Goal: Task Accomplishment & Management: Manage account settings

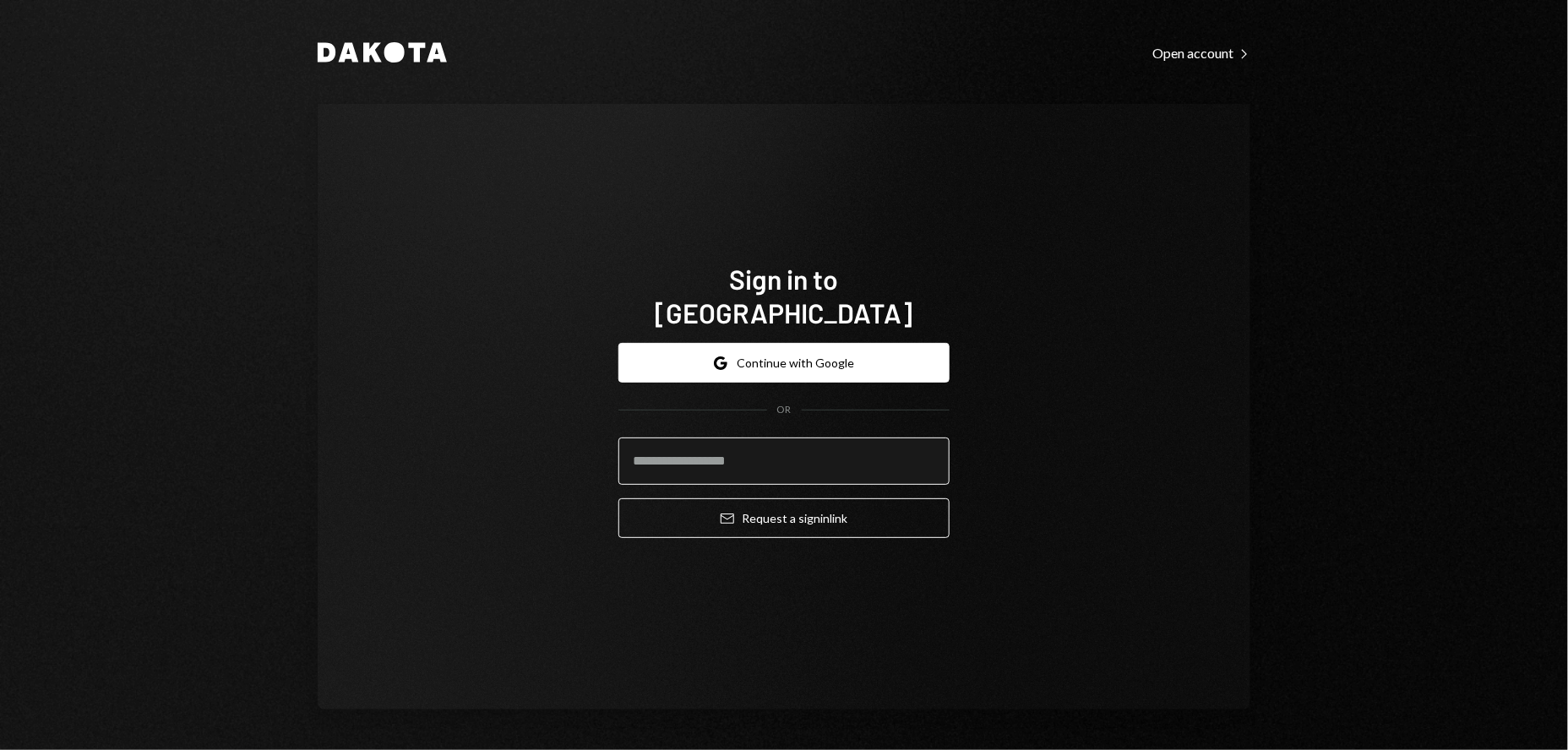
click at [654, 448] on input "email" at bounding box center [784, 461] width 331 height 48
type input "**********"
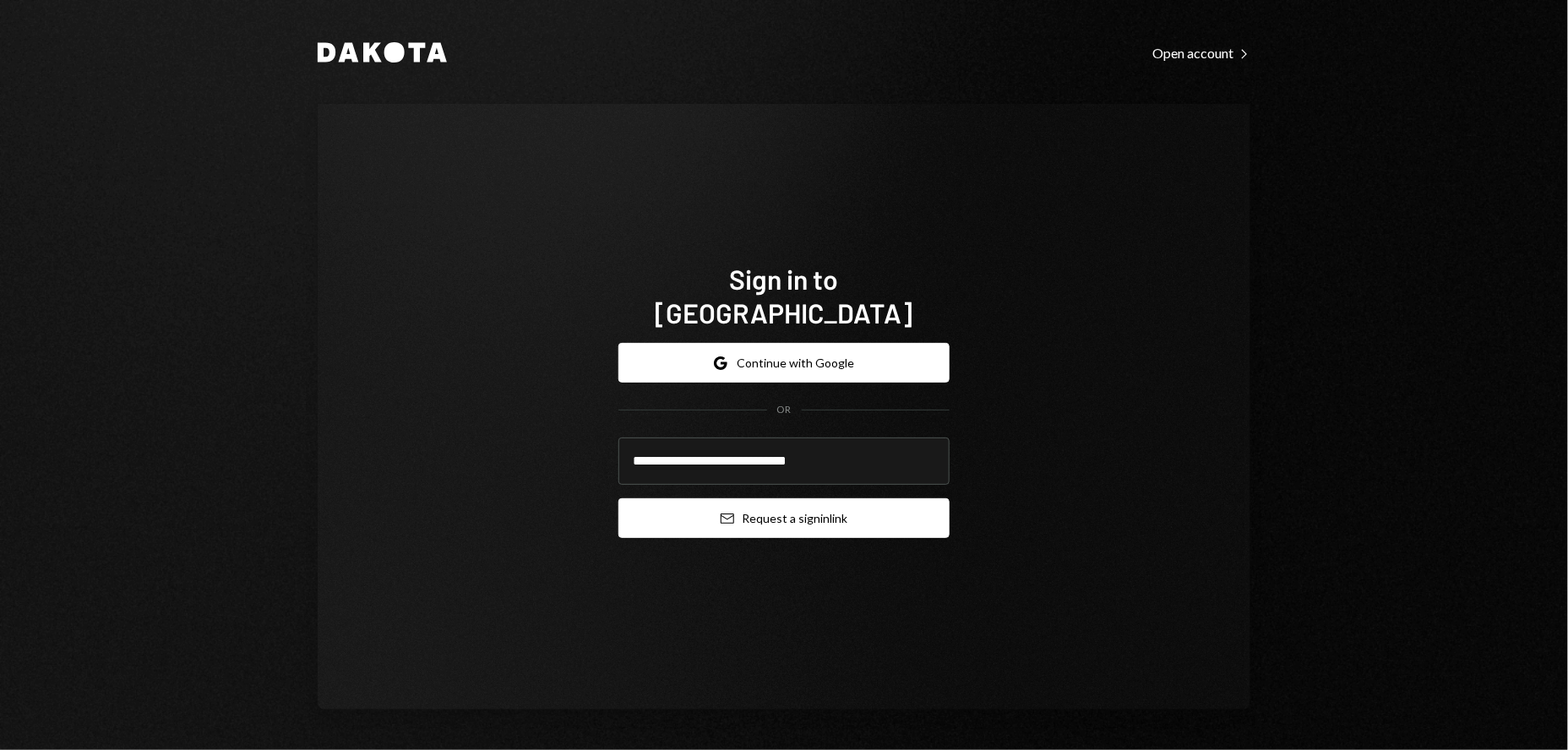
click at [767, 498] on button "Email Request a sign in link" at bounding box center [784, 518] width 331 height 40
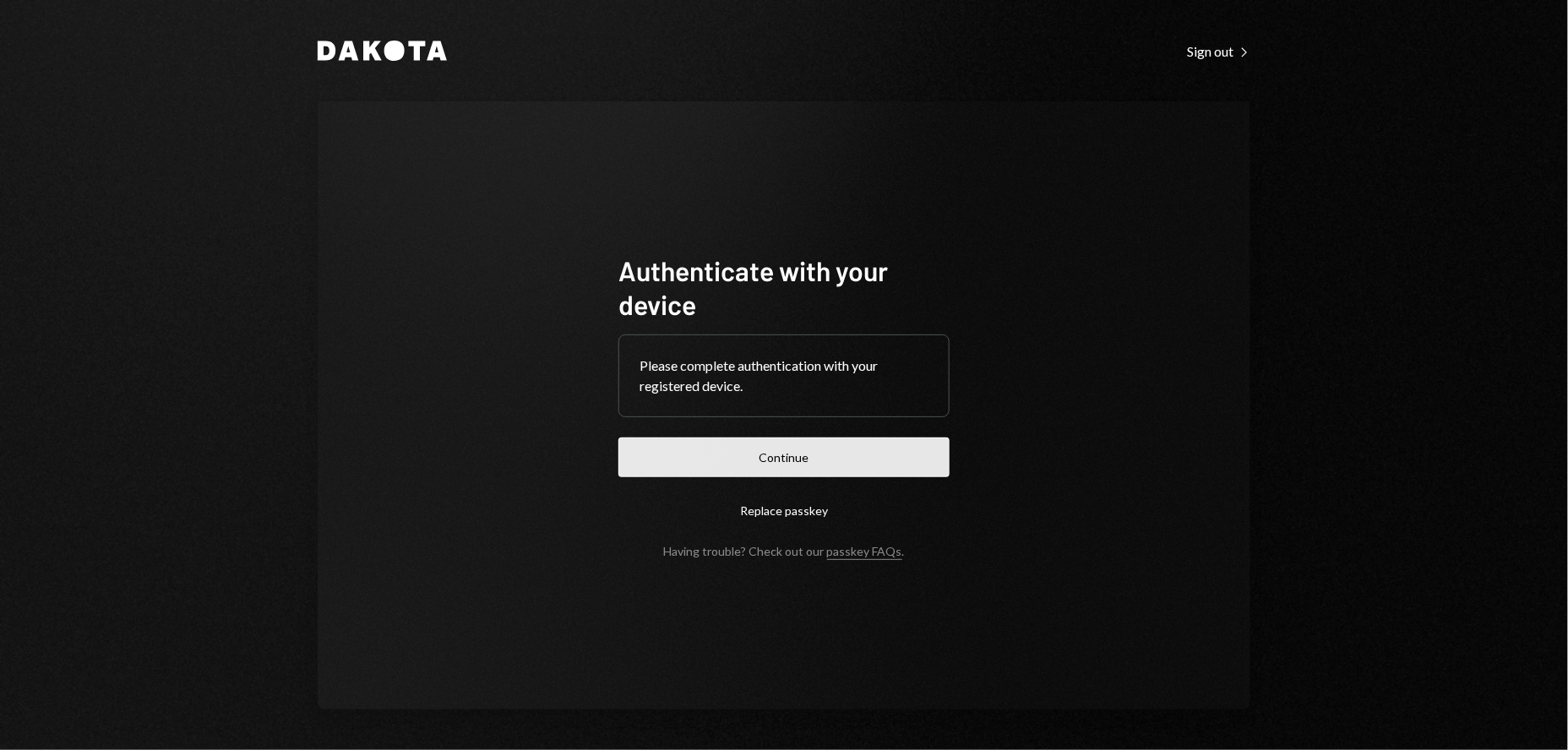
click at [800, 452] on button "Continue" at bounding box center [784, 458] width 331 height 40
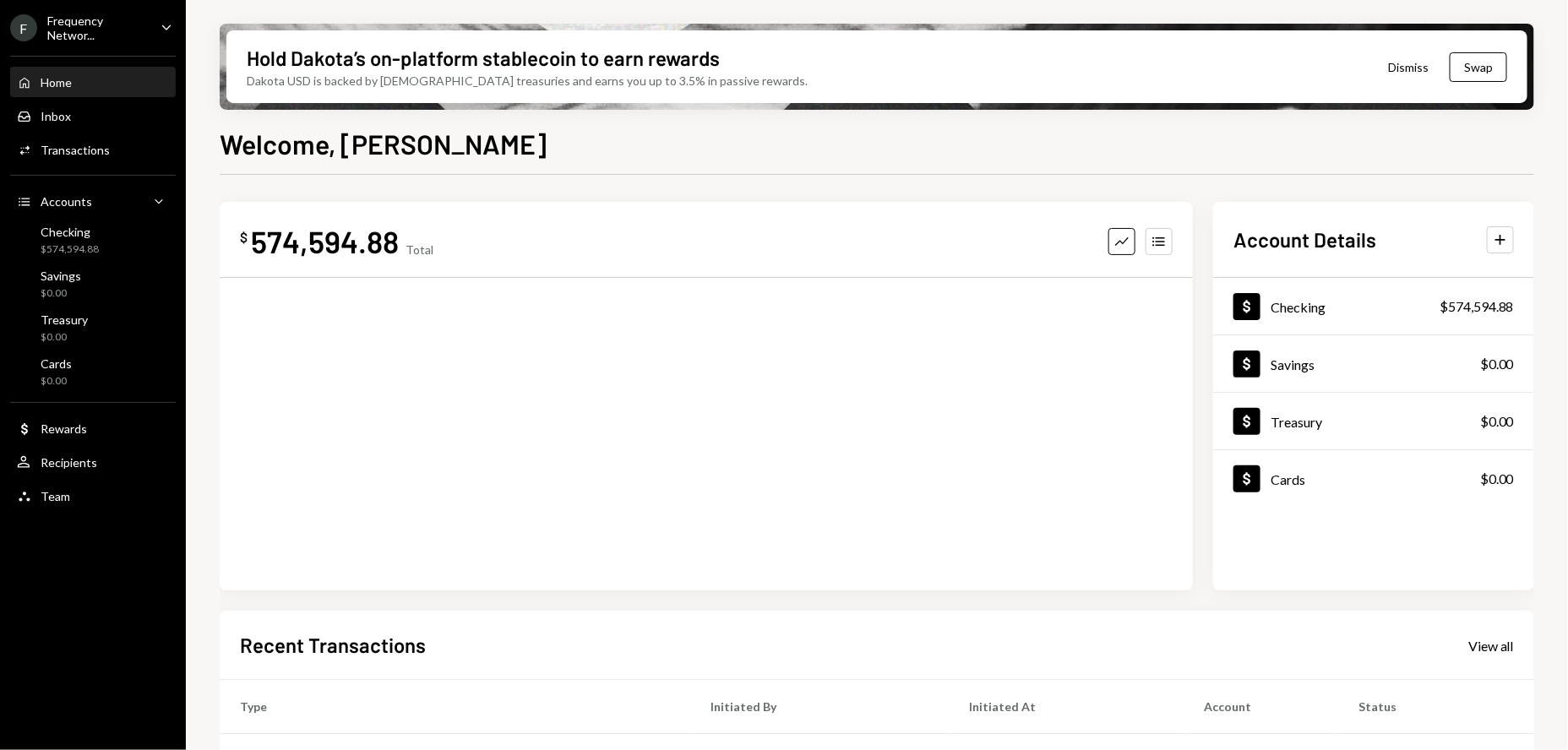
click at [74, 29] on div "Frequency Networ..." at bounding box center [97, 28] width 99 height 29
drag, startPoint x: 75, startPoint y: 676, endPoint x: 78, endPoint y: 664, distance: 12.4
click at [76, 676] on div "F Frequency Networ... Caret Down Home Home Inbox Inbox Activities Transactions …" at bounding box center [93, 375] width 186 height 750
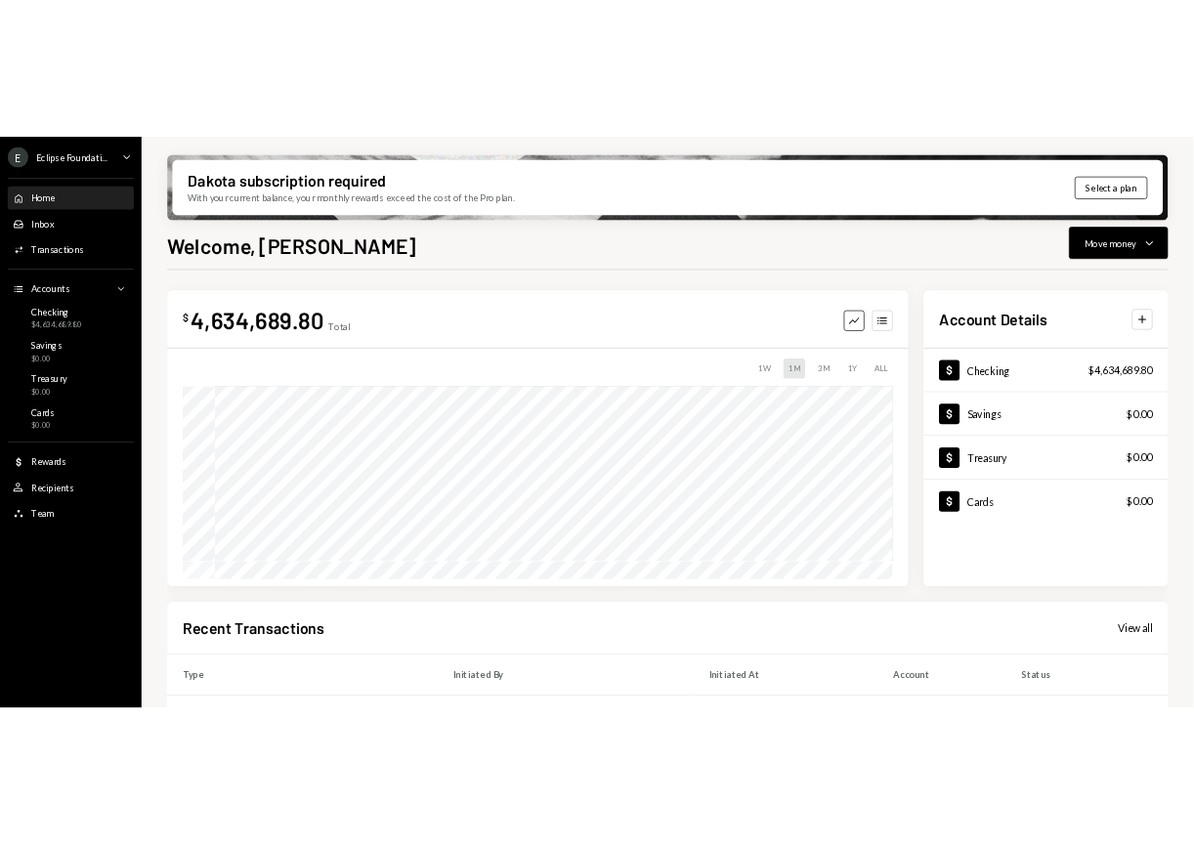
scroll to position [7, 0]
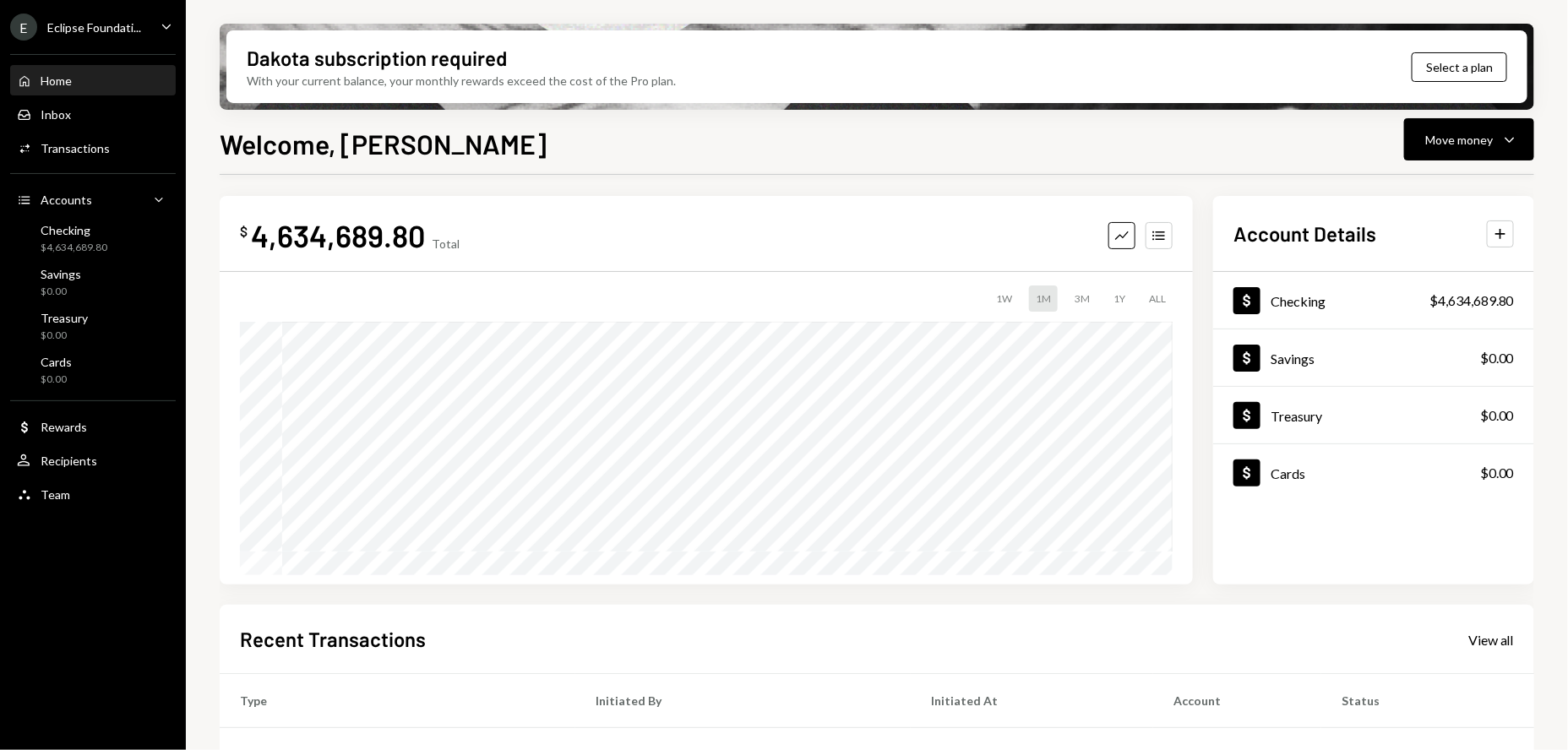
drag, startPoint x: 124, startPoint y: 9, endPoint x: 124, endPoint y: 29, distance: 20.0
click at [125, 19] on ul "E Eclipse Foundati... Caret Down Home Home Inbox Inbox Activities Transactions …" at bounding box center [93, 256] width 186 height 513
click at [124, 29] on div "Eclipse Foundati..." at bounding box center [94, 27] width 93 height 15
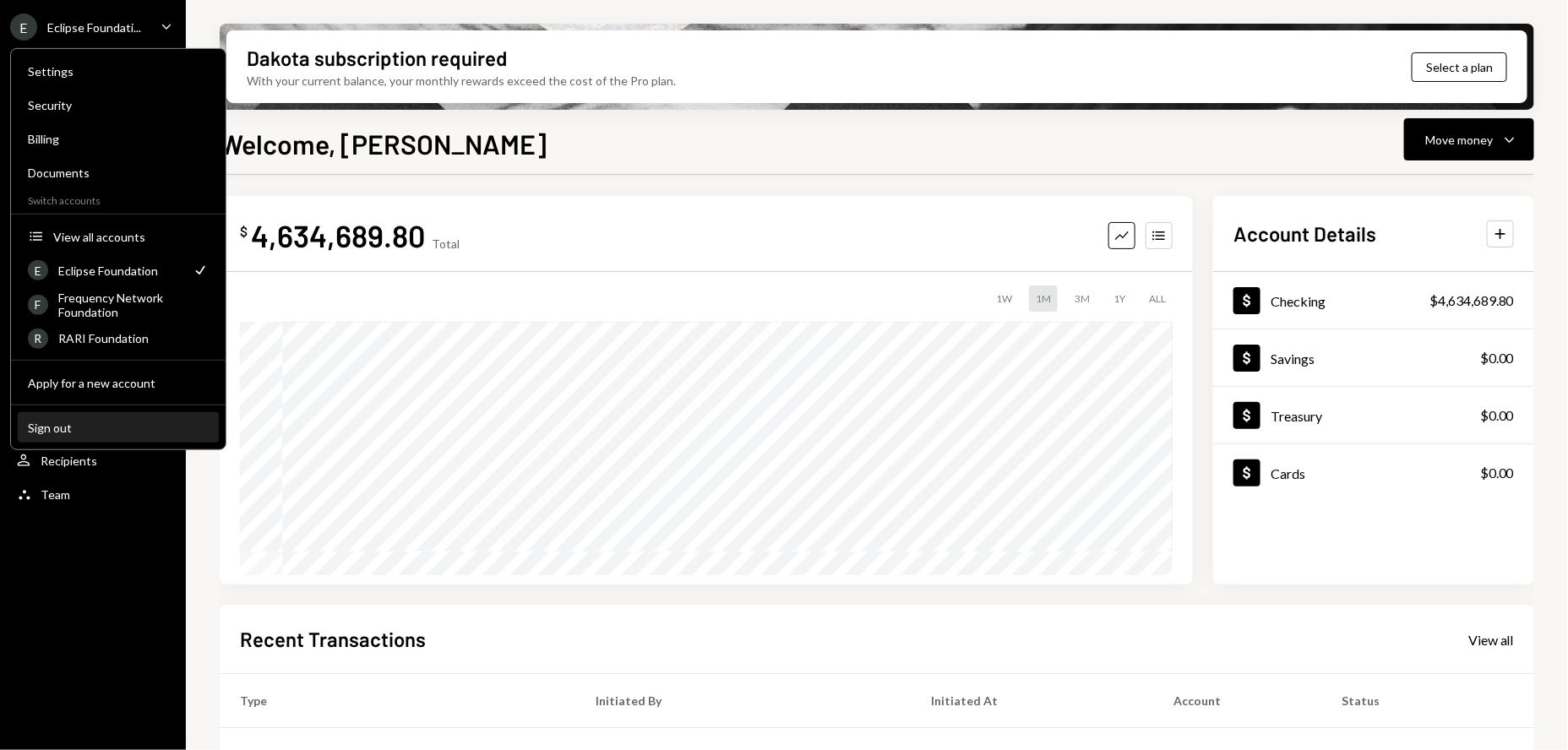
click at [58, 424] on div "Sign out" at bounding box center [118, 426] width 181 height 15
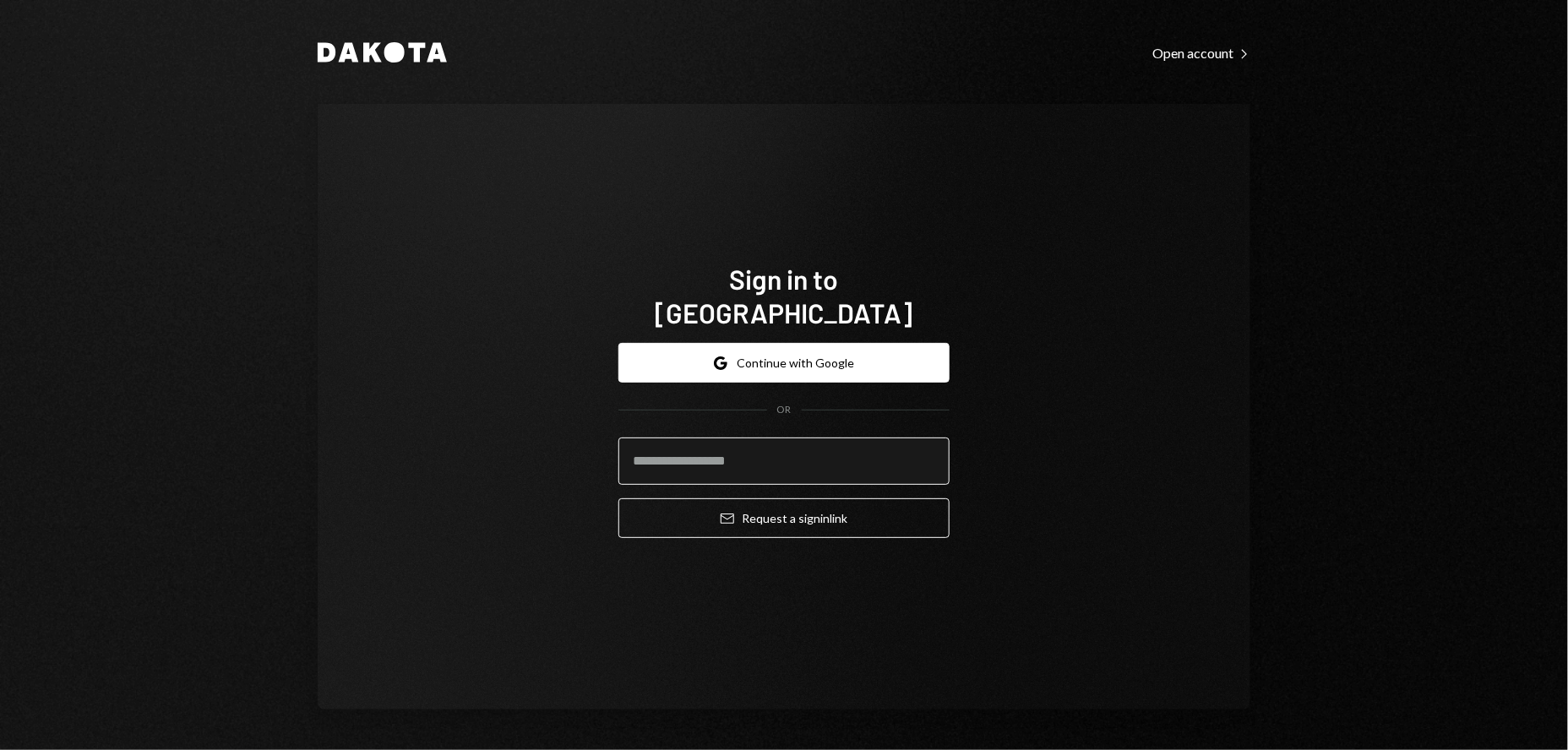
click at [732, 447] on input "email" at bounding box center [784, 461] width 331 height 48
type input "**********"
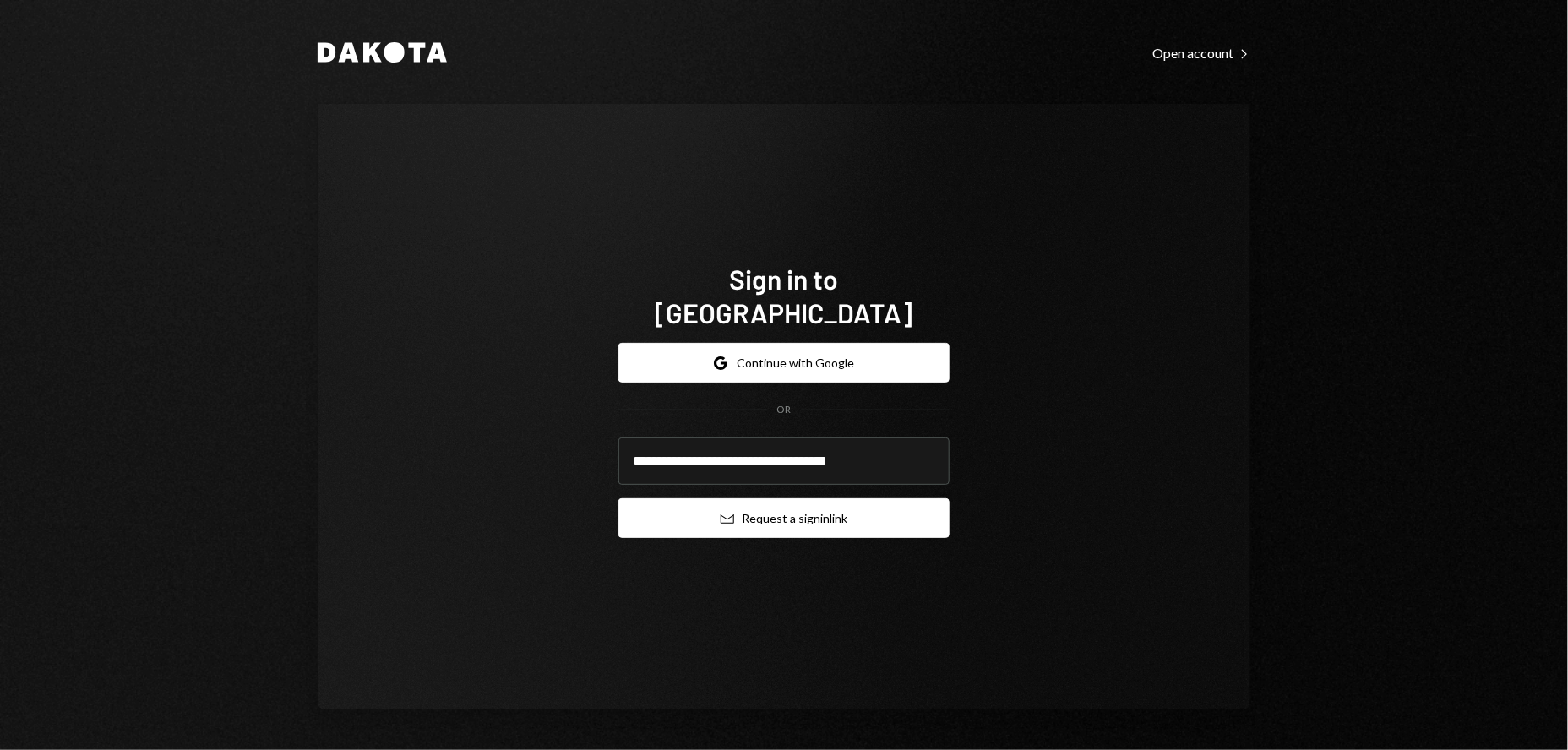
click at [713, 500] on button "Email Request a sign in link" at bounding box center [784, 518] width 331 height 40
